Goal: Transaction & Acquisition: Obtain resource

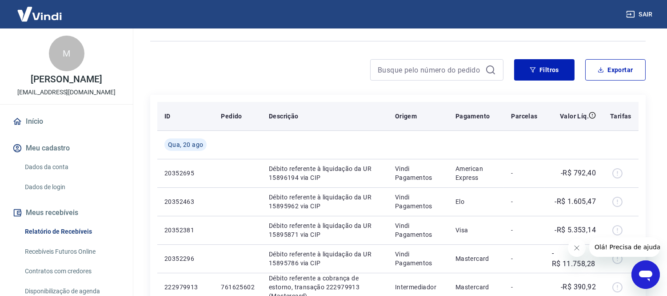
scroll to position [49, 0]
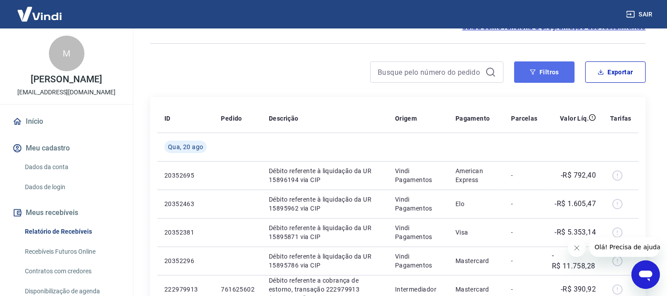
click at [547, 73] on button "Filtros" at bounding box center [544, 71] width 60 height 21
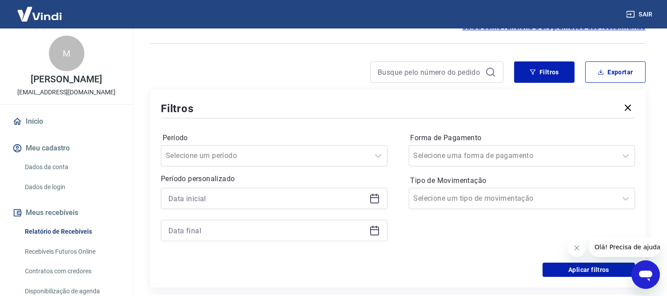
click at [378, 197] on icon at bounding box center [374, 198] width 11 height 11
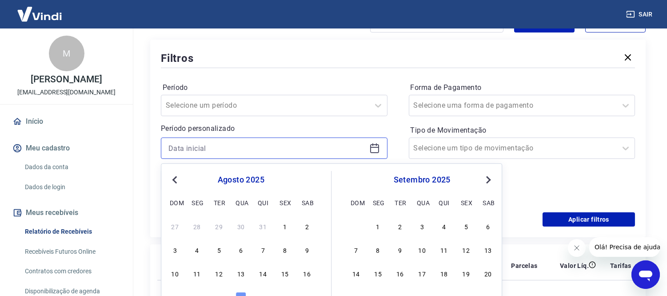
scroll to position [148, 0]
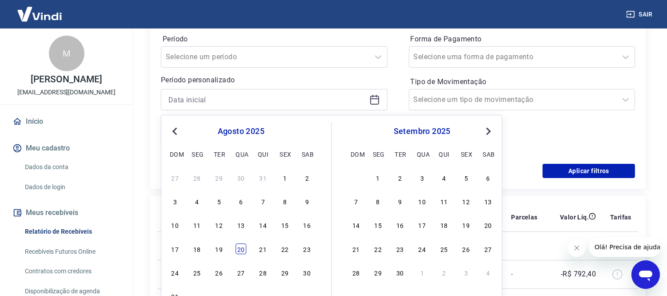
click at [242, 251] on div "20" at bounding box center [241, 248] width 11 height 11
type input "[DATE]"
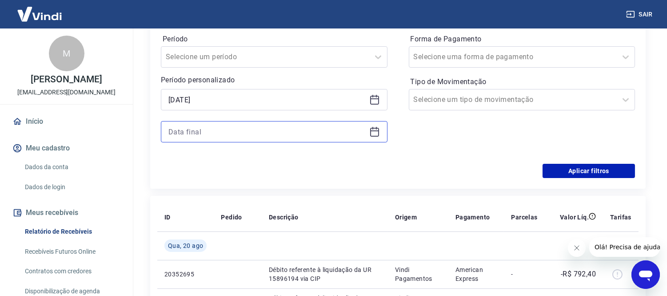
drag, startPoint x: 356, startPoint y: 138, endPoint x: 375, endPoint y: 134, distance: 19.1
click at [360, 137] on input at bounding box center [266, 131] width 197 height 13
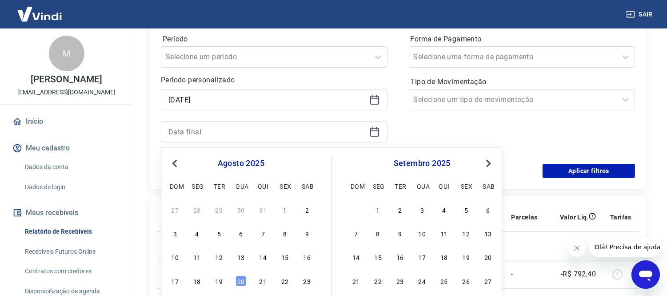
click at [376, 134] on icon at bounding box center [374, 131] width 11 height 11
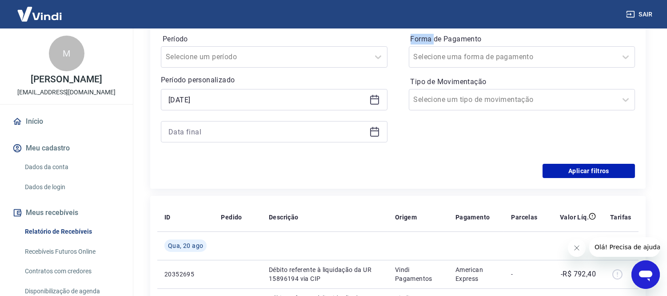
click at [376, 134] on icon at bounding box center [374, 131] width 11 height 11
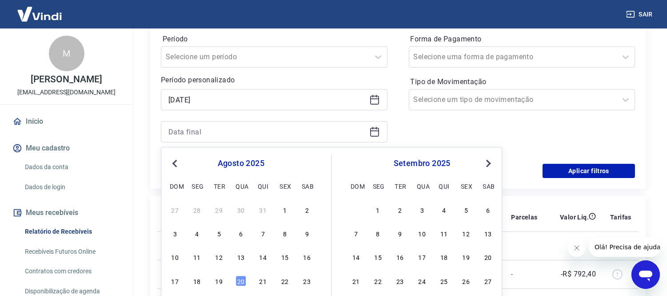
drag, startPoint x: 240, startPoint y: 281, endPoint x: 329, endPoint y: 174, distance: 139.8
click at [240, 281] on div "20" at bounding box center [241, 280] width 11 height 11
type input "[DATE]"
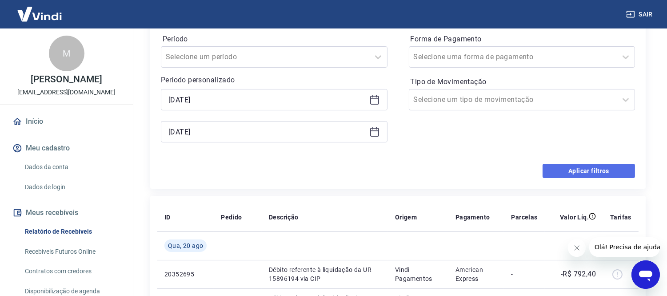
click at [569, 176] on button "Aplicar filtros" at bounding box center [589, 171] width 92 height 14
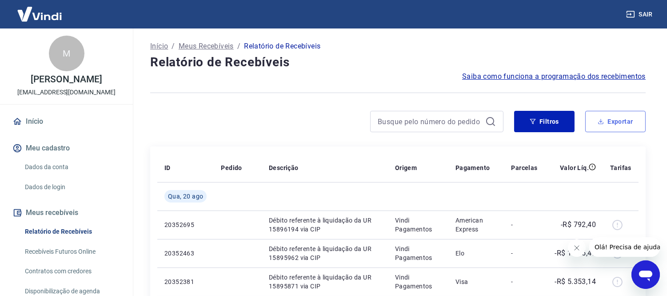
click at [605, 128] on button "Exportar" at bounding box center [615, 121] width 60 height 21
type input "[DATE]"
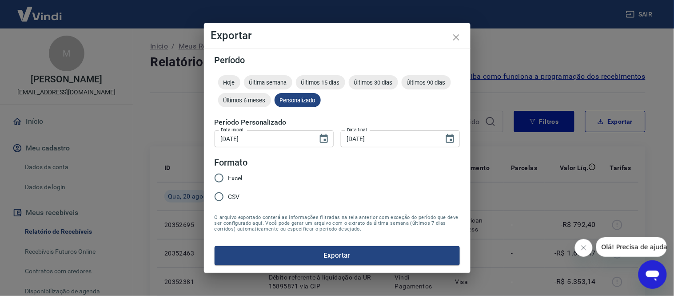
click at [232, 179] on span "Excel" at bounding box center [235, 177] width 14 height 9
click at [228, 179] on input "Excel" at bounding box center [219, 177] width 19 height 19
radio input "true"
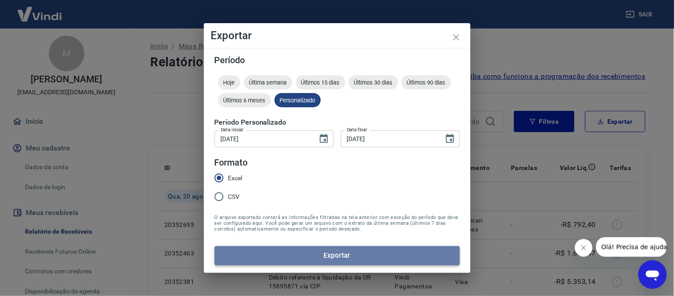
click at [312, 251] on button "Exportar" at bounding box center [337, 255] width 245 height 19
